Goal: Navigation & Orientation: Find specific page/section

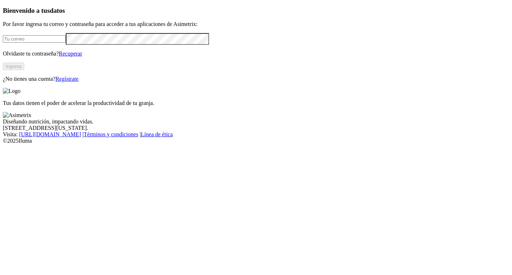
type input "[EMAIL_ADDRESS][PERSON_NAME][DOMAIN_NAME]"
click at [24, 70] on button "Ingresa" at bounding box center [13, 66] width 21 height 7
